Goal: Complete application form: Complete application form

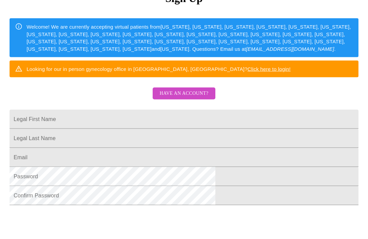
click at [204, 98] on span "Have an account?" at bounding box center [184, 93] width 49 height 9
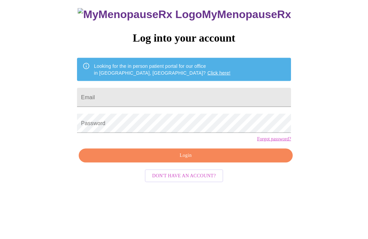
scroll to position [7, 0]
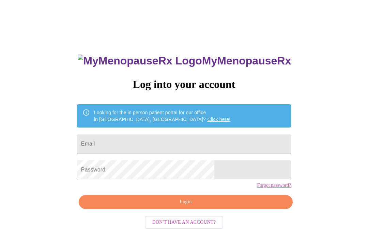
click at [230, 138] on input "Email" at bounding box center [184, 143] width 214 height 19
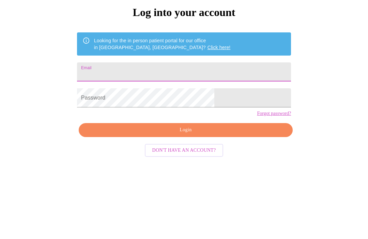
type input "[EMAIL_ADDRESS][DOMAIN_NAME]"
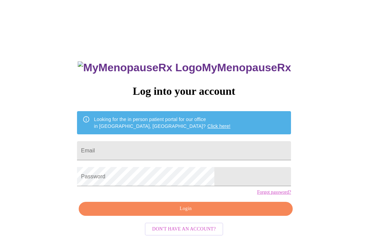
scroll to position [30, 0]
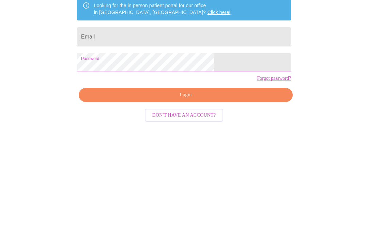
click at [180, 111] on input "Email" at bounding box center [184, 120] width 214 height 19
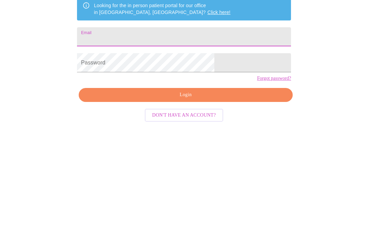
type input "cindywiater@att.net"
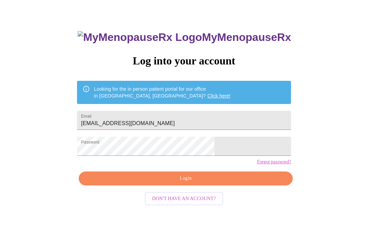
click at [223, 183] on span "Login" at bounding box center [186, 179] width 199 height 9
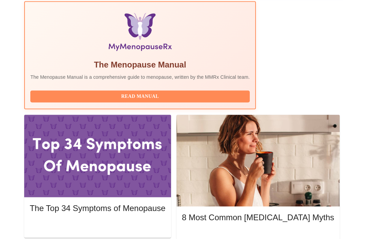
scroll to position [234, 0]
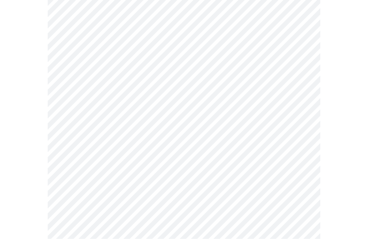
click at [186, 75] on body "MyMenopauseRx Intake Questions 1 / 13" at bounding box center [184, 240] width 363 height 626
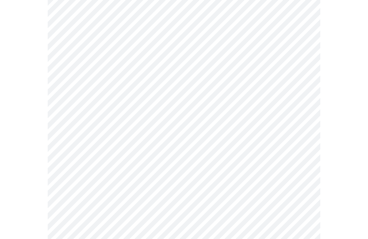
click at [161, 123] on body "MyMenopauseRx Intake Questions 1 / 13" at bounding box center [184, 238] width 363 height 622
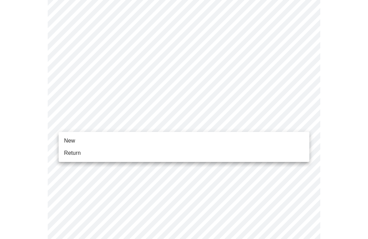
click at [70, 157] on span "Return" at bounding box center [72, 153] width 17 height 8
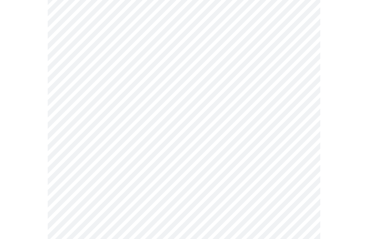
scroll to position [351, 0]
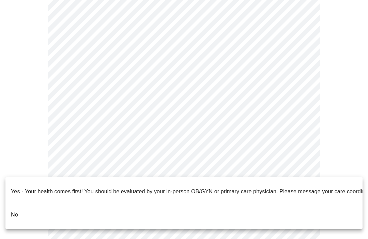
click at [16, 211] on p "No" at bounding box center [14, 215] width 7 height 8
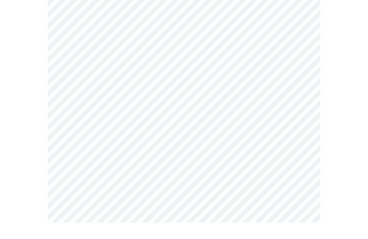
scroll to position [0, 0]
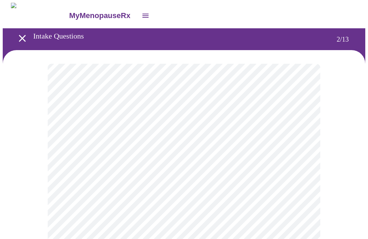
click at [292, 139] on body "MyMenopauseRx Intake Questions 2 / 13" at bounding box center [184, 207] width 363 height 409
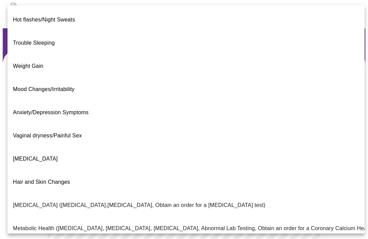
click at [30, 63] on span "Weight Gain" at bounding box center [28, 66] width 30 height 6
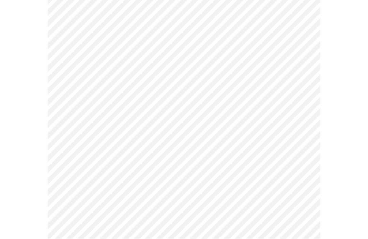
scroll to position [78, 0]
click at [296, 135] on body "MyMenopauseRx Intake Questions 2 / 13" at bounding box center [184, 127] width 363 height 405
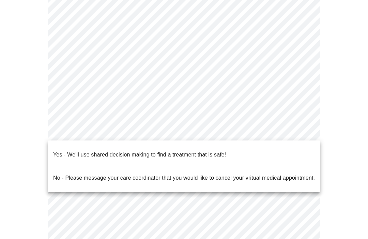
click at [200, 151] on p "Yes - We'll use shared decision making to find a treatment that is safe!" at bounding box center [139, 155] width 173 height 8
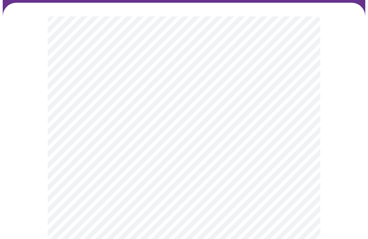
scroll to position [58, 0]
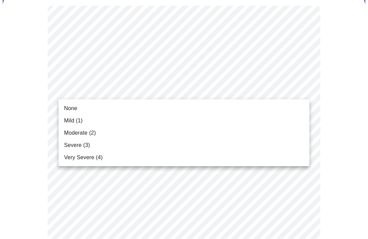
scroll to position [58, 0]
click at [87, 132] on span "Moderate (2)" at bounding box center [80, 133] width 32 height 8
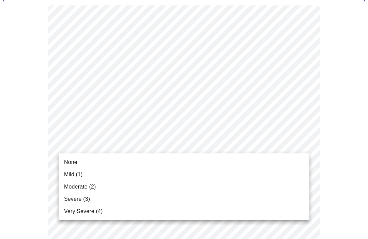
click at [89, 187] on span "Moderate (2)" at bounding box center [80, 187] width 32 height 8
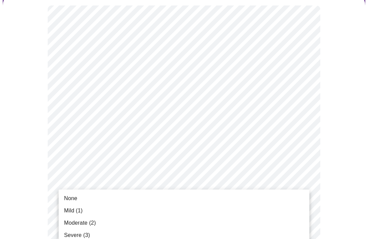
click at [75, 210] on span "Mild (1)" at bounding box center [73, 211] width 19 height 8
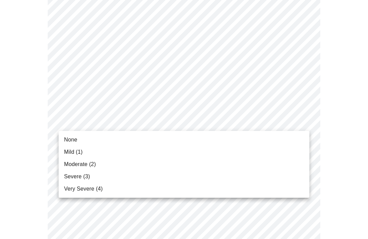
click at [88, 166] on span "Moderate (2)" at bounding box center [80, 164] width 32 height 8
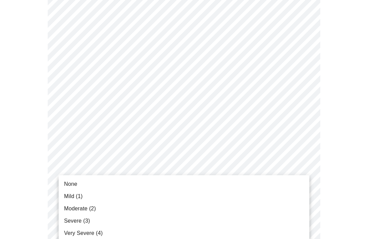
click at [76, 193] on span "Mild (1)" at bounding box center [73, 196] width 19 height 8
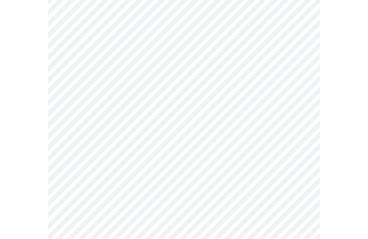
scroll to position [291, 0]
click at [301, 106] on body "MyMenopauseRx Intake Questions 3 / 13" at bounding box center [184, 141] width 363 height 858
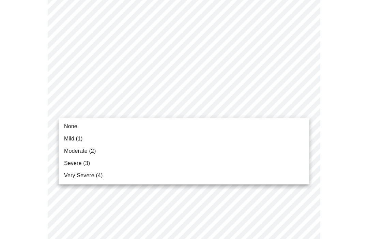
click at [89, 154] on span "Moderate (2)" at bounding box center [80, 151] width 32 height 8
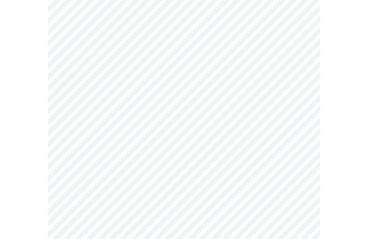
scroll to position [389, 0]
click at [296, 62] on body "MyMenopauseRx Intake Questions 3 / 13" at bounding box center [184, 38] width 363 height 848
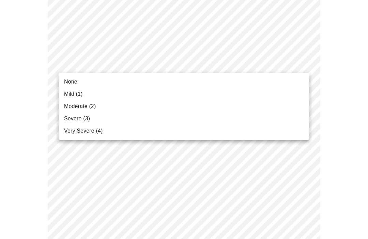
click at [79, 107] on span "Moderate (2)" at bounding box center [80, 106] width 32 height 8
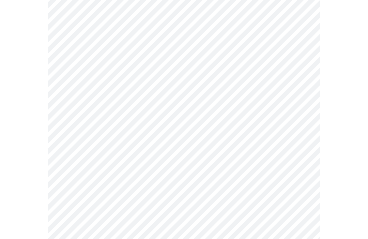
scroll to position [434, 0]
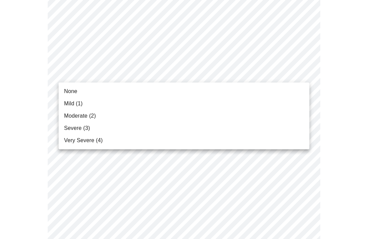
click at [74, 104] on span "Mild (1)" at bounding box center [73, 104] width 19 height 8
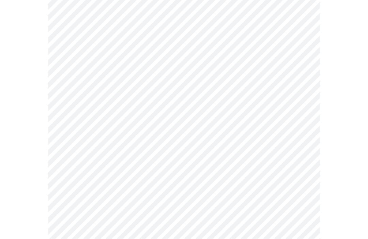
scroll to position [510, 0]
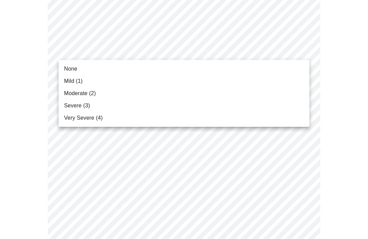
click at [74, 80] on span "Mild (1)" at bounding box center [73, 81] width 19 height 8
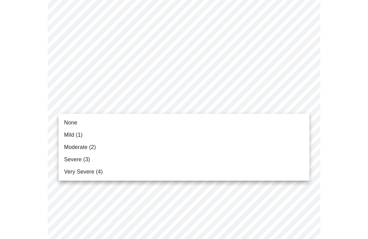
click at [74, 136] on span "Mild (1)" at bounding box center [73, 135] width 19 height 8
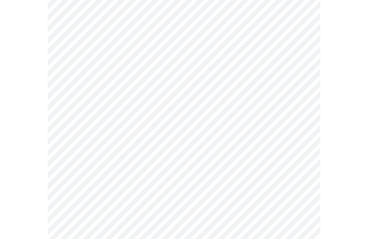
scroll to position [550, 0]
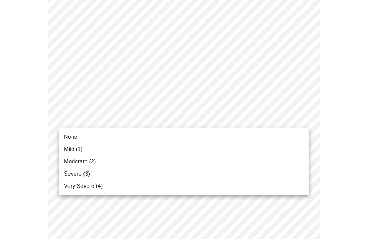
click at [76, 175] on span "Severe (3)" at bounding box center [77, 174] width 26 height 8
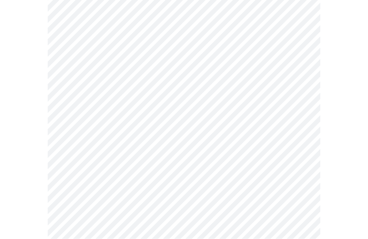
scroll to position [306, 0]
click at [302, 82] on body "MyMenopauseRx Intake Questions 4 / 13" at bounding box center [184, 18] width 363 height 644
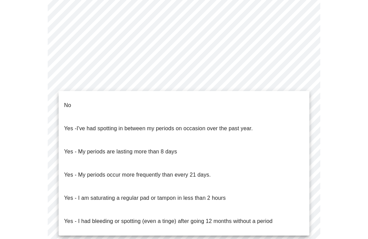
click at [65, 101] on p "No" at bounding box center [67, 105] width 7 height 8
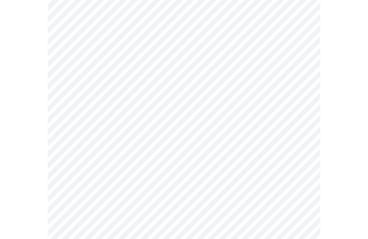
click at [300, 126] on body "MyMenopauseRx Intake Questions 4 / 13" at bounding box center [184, 16] width 363 height 640
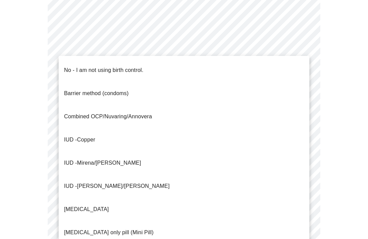
click at [133, 66] on p "No - I am not using birth control." at bounding box center [103, 70] width 79 height 8
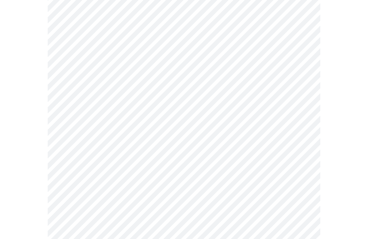
scroll to position [375, 0]
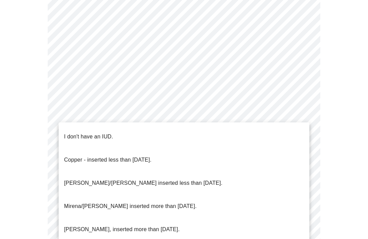
click at [93, 133] on p "I don't have an IUD." at bounding box center [88, 137] width 49 height 8
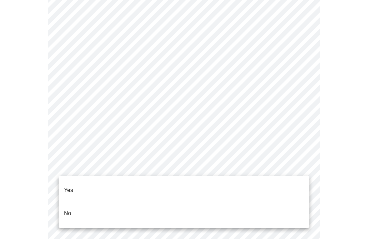
click at [69, 186] on p "Yes" at bounding box center [68, 190] width 9 height 8
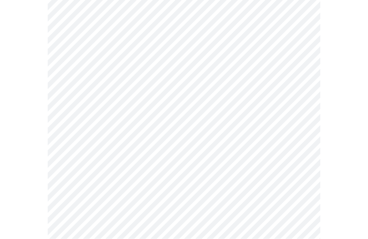
scroll to position [94, 0]
click at [304, 82] on body "MyMenopauseRx Intake Questions 5 / 13" at bounding box center [184, 131] width 363 height 444
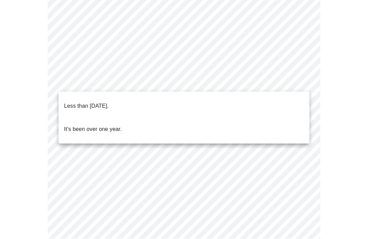
scroll to position [117, 0]
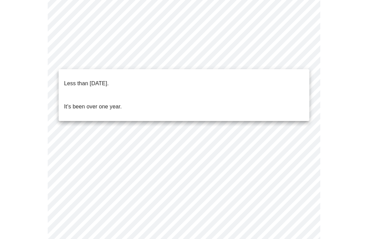
click at [104, 79] on p "Less than one year ago." at bounding box center [86, 83] width 45 height 8
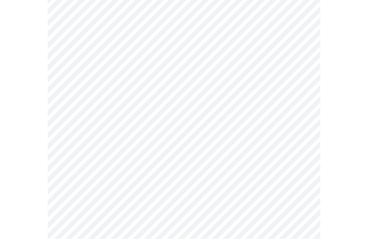
scroll to position [0, 0]
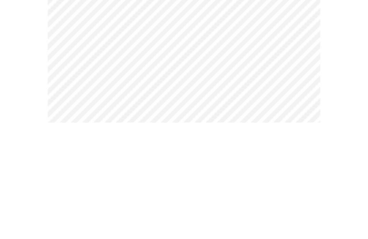
click at [278, 75] on body "MyMenopauseRx Intake Questions 6 / 13" at bounding box center [184, 175] width 363 height 354
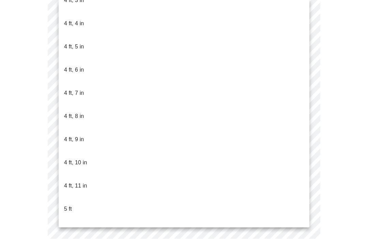
scroll to position [361, 0]
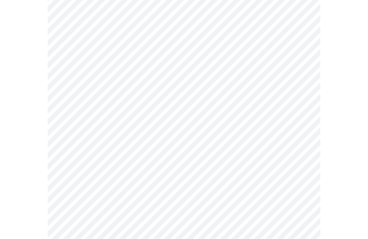
scroll to position [1735, 0]
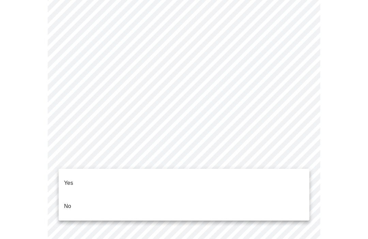
click at [298, 186] on li "Yes" at bounding box center [184, 183] width 251 height 23
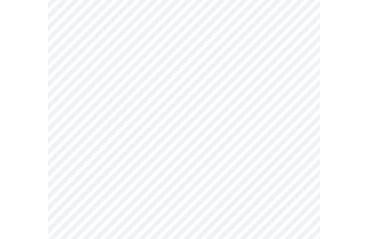
scroll to position [398, 0]
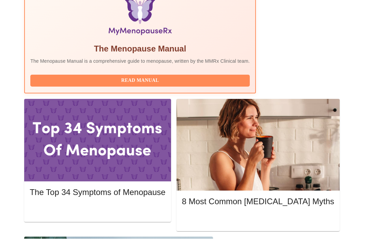
scroll to position [250, 0]
